Goal: Task Accomplishment & Management: Manage account settings

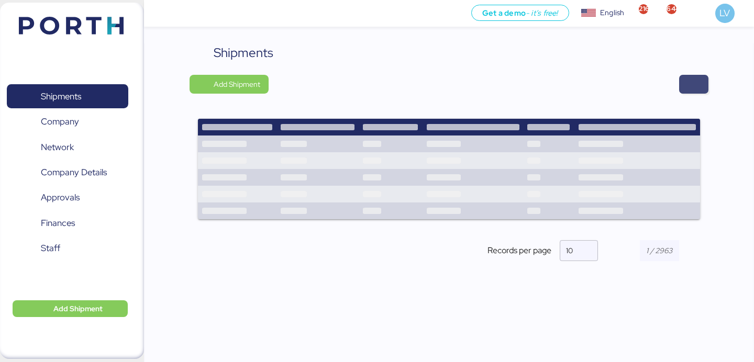
click at [706, 85] on span "button" at bounding box center [693, 84] width 29 height 19
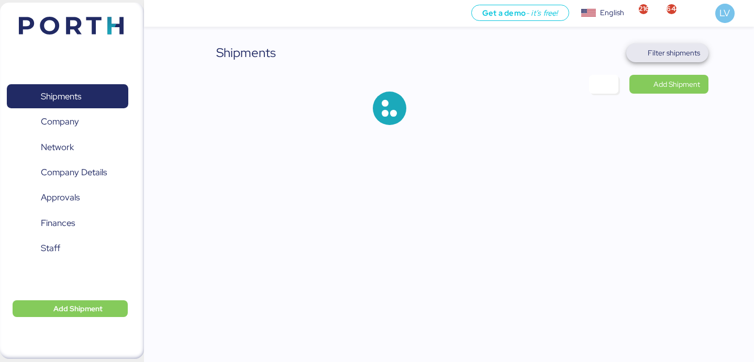
click at [687, 55] on span "Filter shipments" at bounding box center [674, 53] width 52 height 13
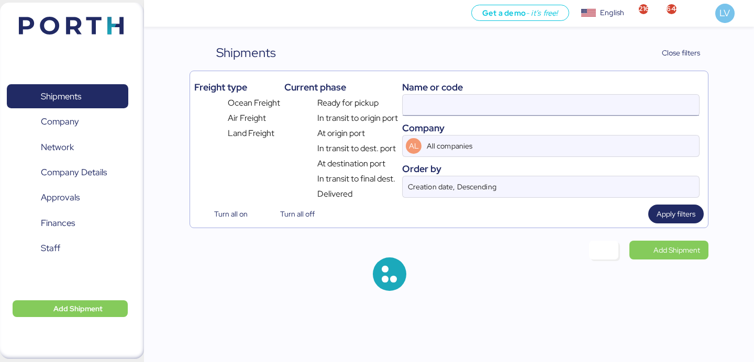
click at [584, 105] on input at bounding box center [551, 105] width 296 height 21
paste input "ZIMUSHH31868678"
type input "ZIMUSHH31868678"
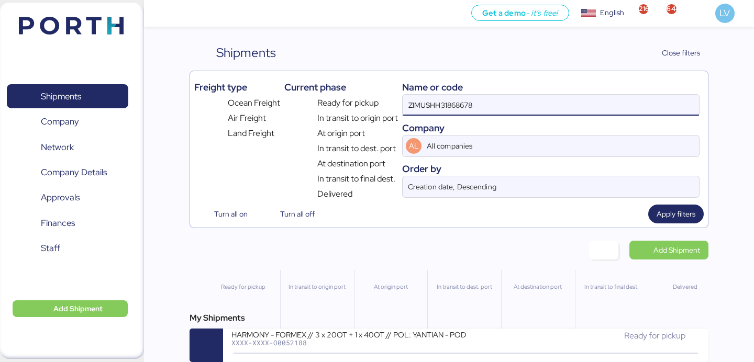
scroll to position [10, 0]
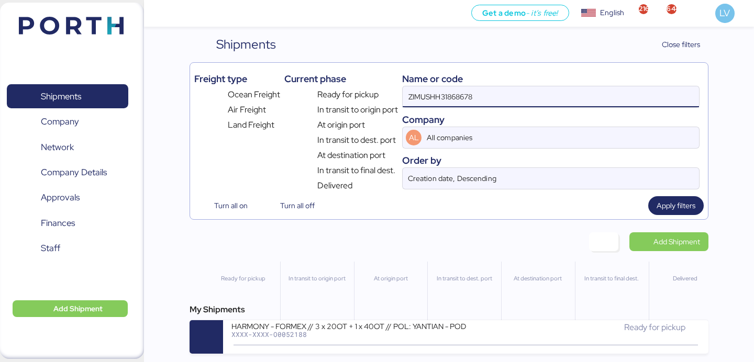
click at [337, 324] on div "HARMONY - FORMEX // 3 x 20OT + 1 x 40OT // POL: YANTIAN - POD: MANZANILLO // HB…" at bounding box center [348, 325] width 234 height 9
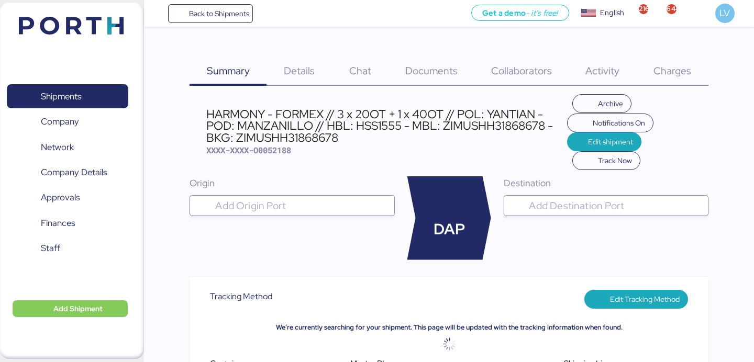
click at [671, 71] on span "Charges" at bounding box center [672, 71] width 38 height 14
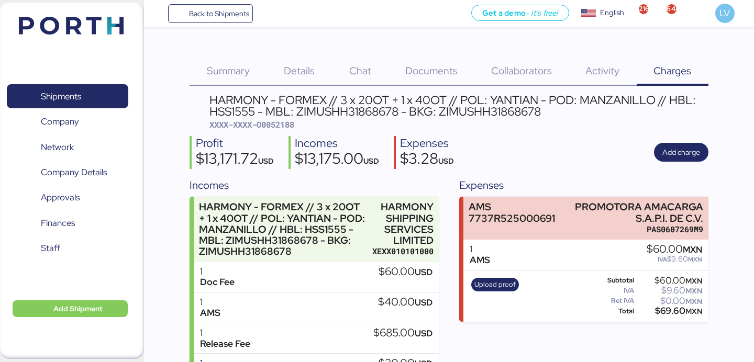
click at [686, 123] on div "HARMONY - FORMEX // 3 x 20OT + 1 x 40OT // POL: YANTIAN - POD: MANZANILLO // HB…" at bounding box center [458, 112] width 498 height 36
click at [682, 144] on span "Add charge" at bounding box center [681, 152] width 54 height 19
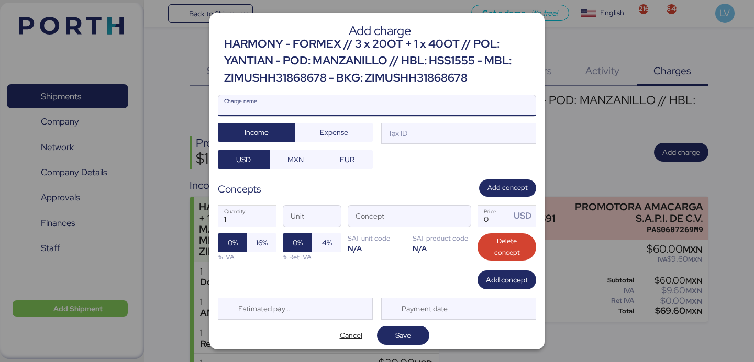
click at [447, 112] on input "Charge name" at bounding box center [376, 105] width 317 height 21
type input "CARGOS LOCALES"
click at [303, 131] on span "Expense" at bounding box center [333, 132] width 77 height 19
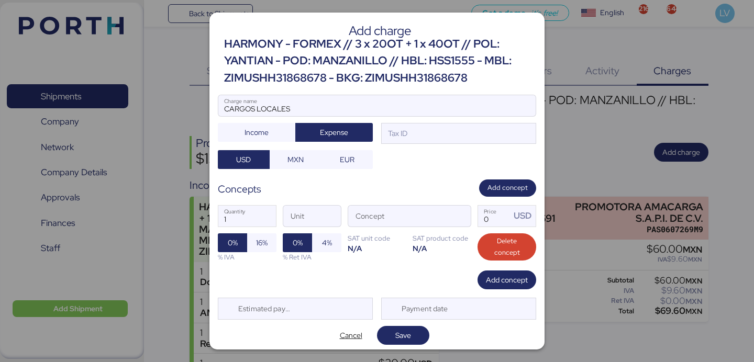
click at [388, 147] on div "CARGOS LOCALES Charge name Income Expense Tax ID USD MXN EUR" at bounding box center [377, 132] width 318 height 74
click at [391, 146] on div "CARGOS LOCALES Charge name Income Expense Tax ID USD MXN EUR" at bounding box center [377, 132] width 318 height 74
click at [392, 137] on div "Tax ID" at bounding box center [396, 134] width 21 height 12
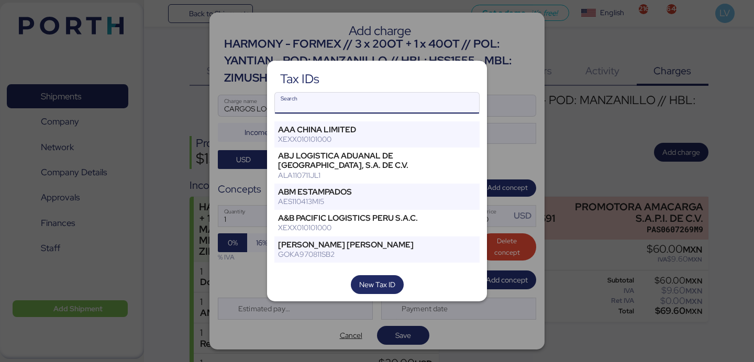
click at [368, 99] on input "Search" at bounding box center [377, 103] width 204 height 21
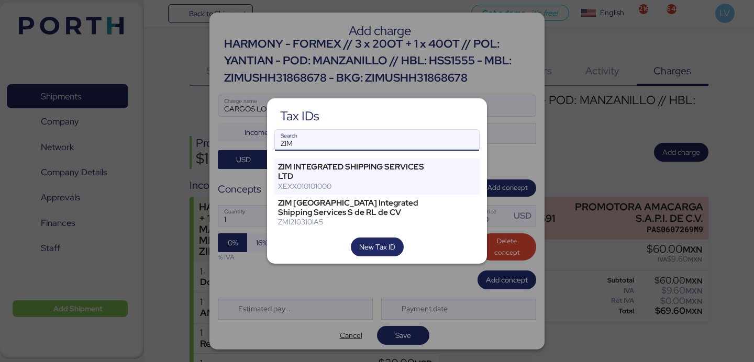
type input "ZIM"
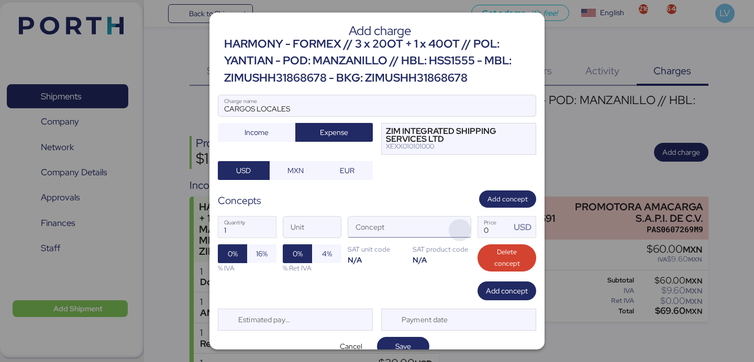
click at [463, 229] on span "button" at bounding box center [460, 230] width 22 height 22
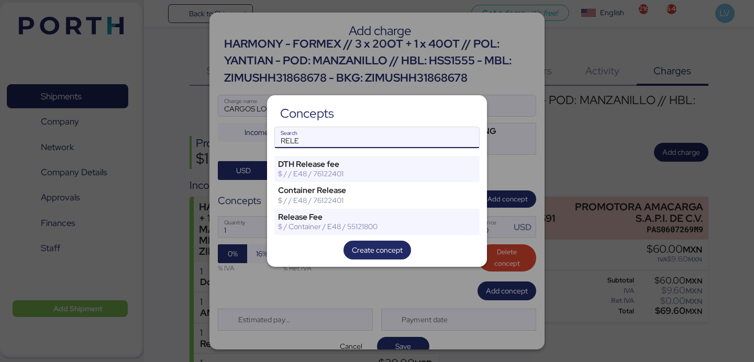
type input "RELE"
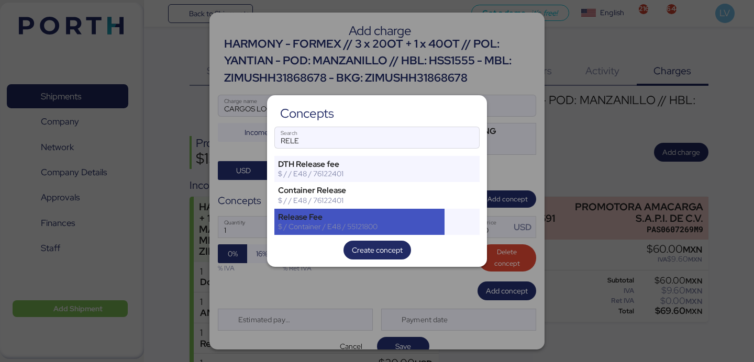
click at [322, 234] on div "Release Fee $ / Container / E48 / 55121800" at bounding box center [359, 222] width 170 height 26
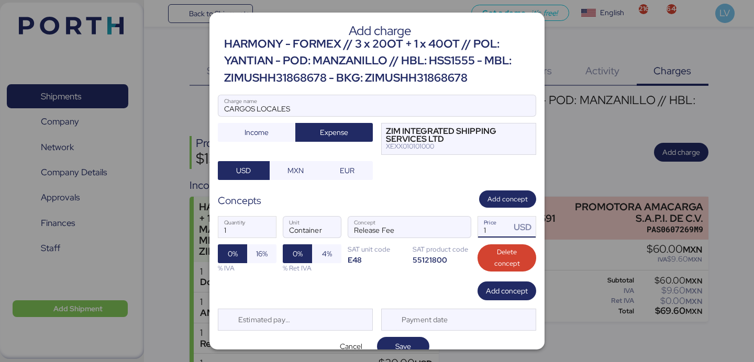
click at [493, 229] on input "1" at bounding box center [494, 227] width 32 height 21
paste input "610.00"
type input "610"
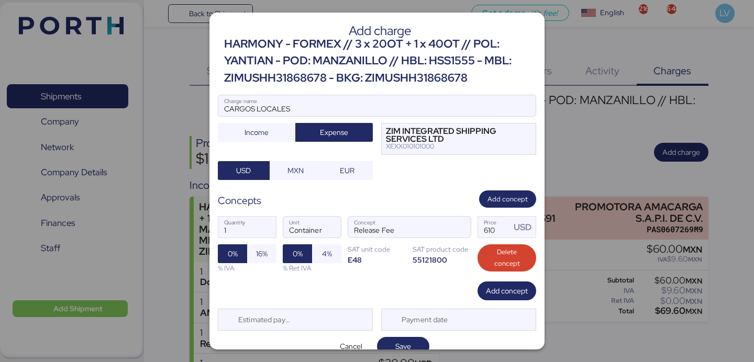
click at [398, 351] on div at bounding box center [377, 181] width 754 height 362
click at [399, 334] on div "Add charge HARMONY - FORMEX // 3 x 20OT + 1 x 40OT // POL: YANTIAN - POD: MANZA…" at bounding box center [376, 181] width 335 height 337
click at [399, 342] on span "Save" at bounding box center [403, 346] width 16 height 13
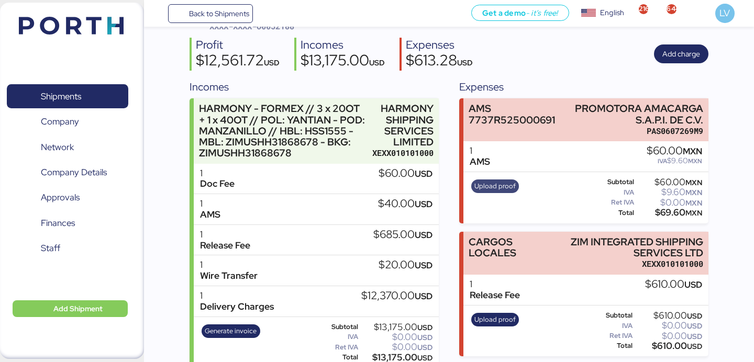
scroll to position [113, 0]
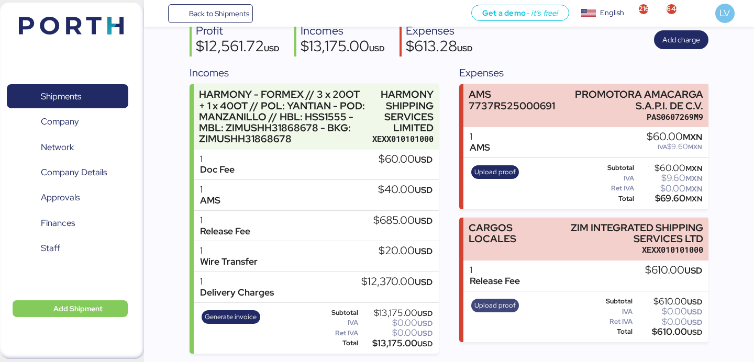
click at [502, 304] on span "Upload proof" at bounding box center [494, 306] width 41 height 12
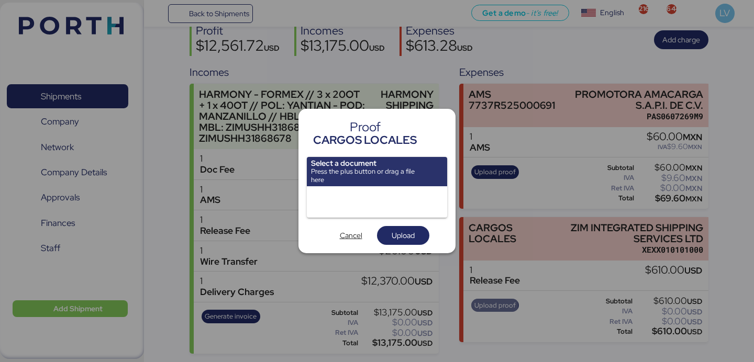
scroll to position [0, 0]
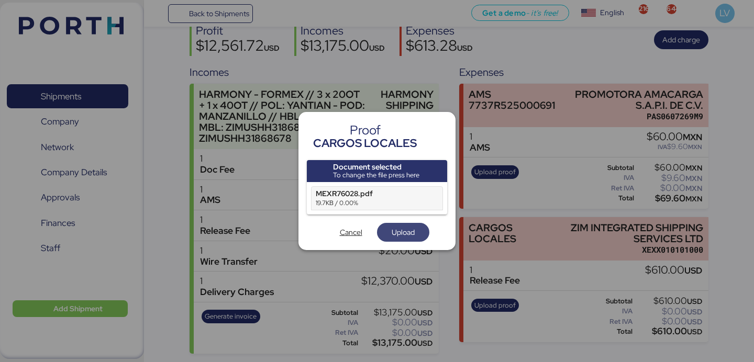
click at [403, 236] on span "Upload" at bounding box center [403, 232] width 23 height 13
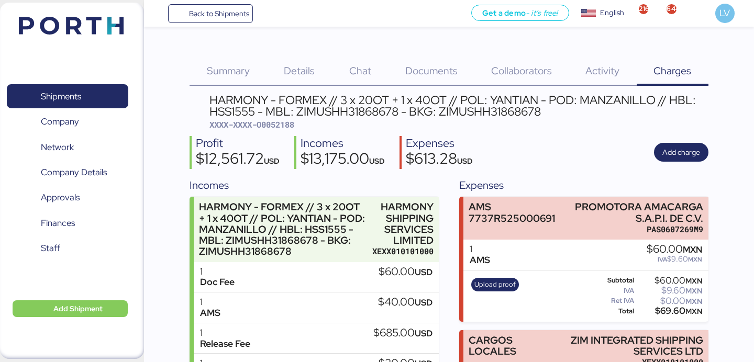
click at [265, 131] on div "HARMONY - FORMEX // 3 x 20OT + 1 x 40OT // POL: YANTIAN - POD: MANZANILLO // HB…" at bounding box center [449, 280] width 518 height 372
click at [275, 125] on span "XXXX-XXXX-O0052188" at bounding box center [251, 124] width 85 height 10
copy span "O0052188"
